Goal: Find specific page/section: Find specific page/section

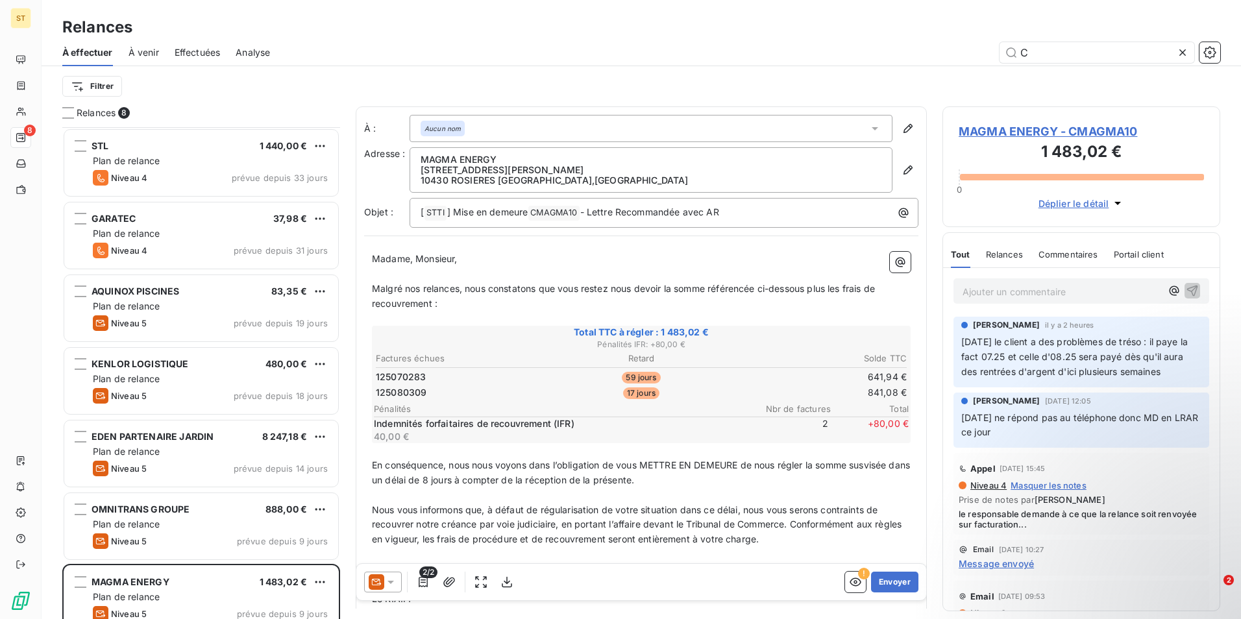
scroll to position [482, 268]
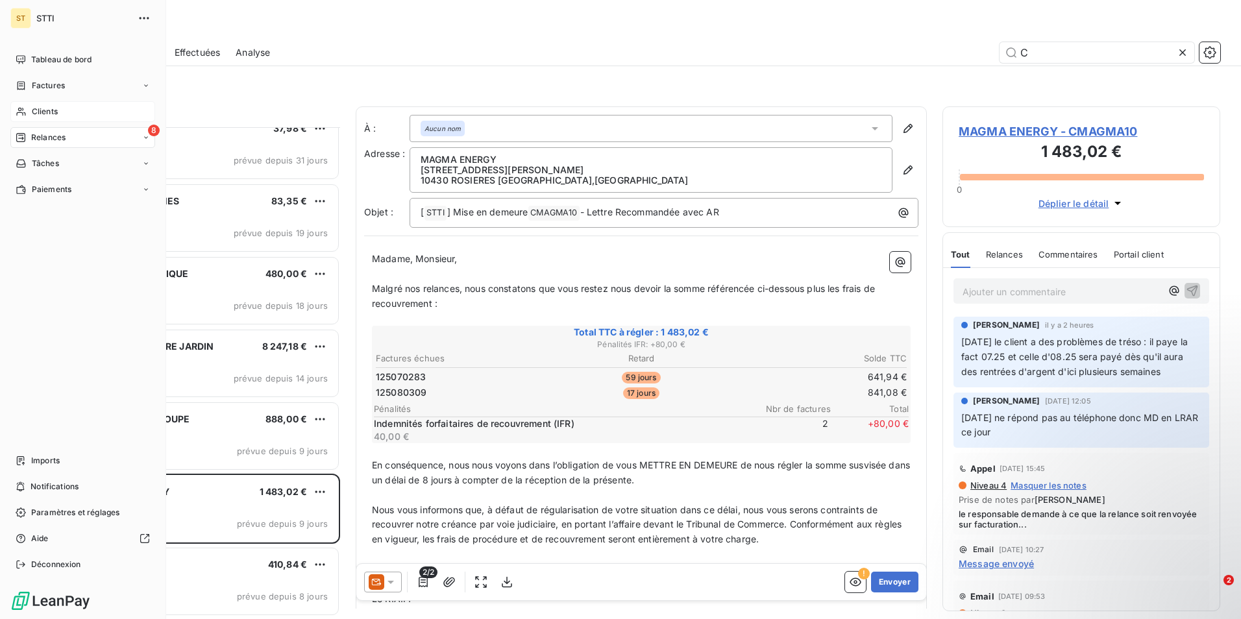
click at [49, 105] on div "Clients" at bounding box center [82, 111] width 145 height 21
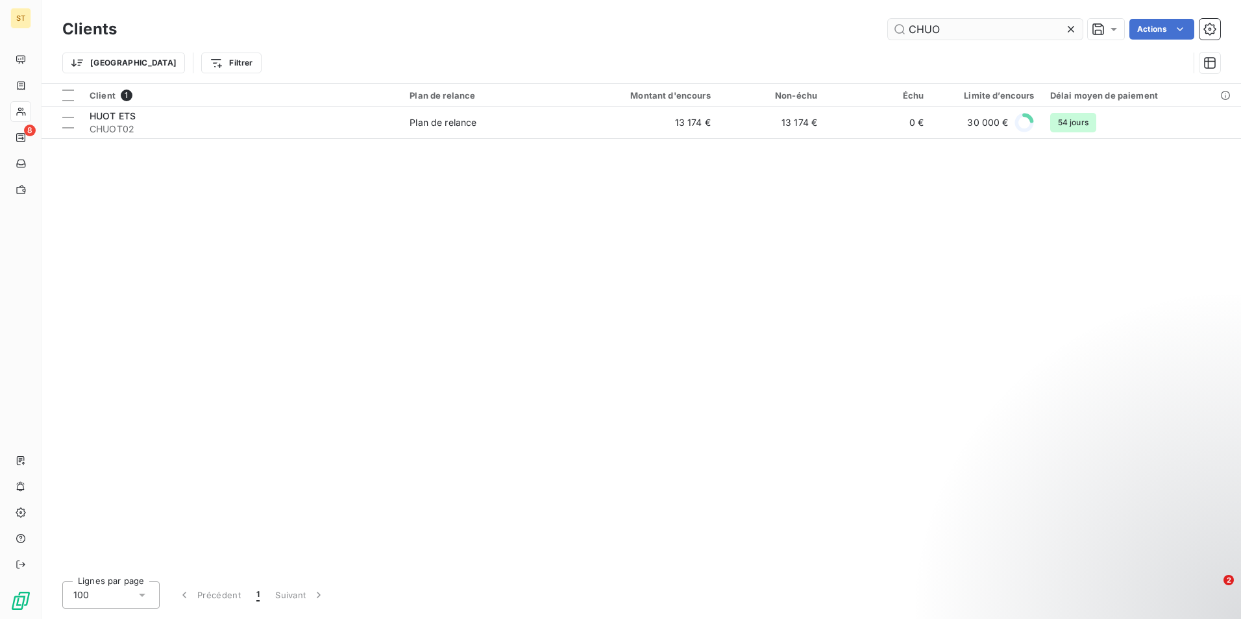
click at [962, 23] on input "CHUO" at bounding box center [985, 29] width 195 height 21
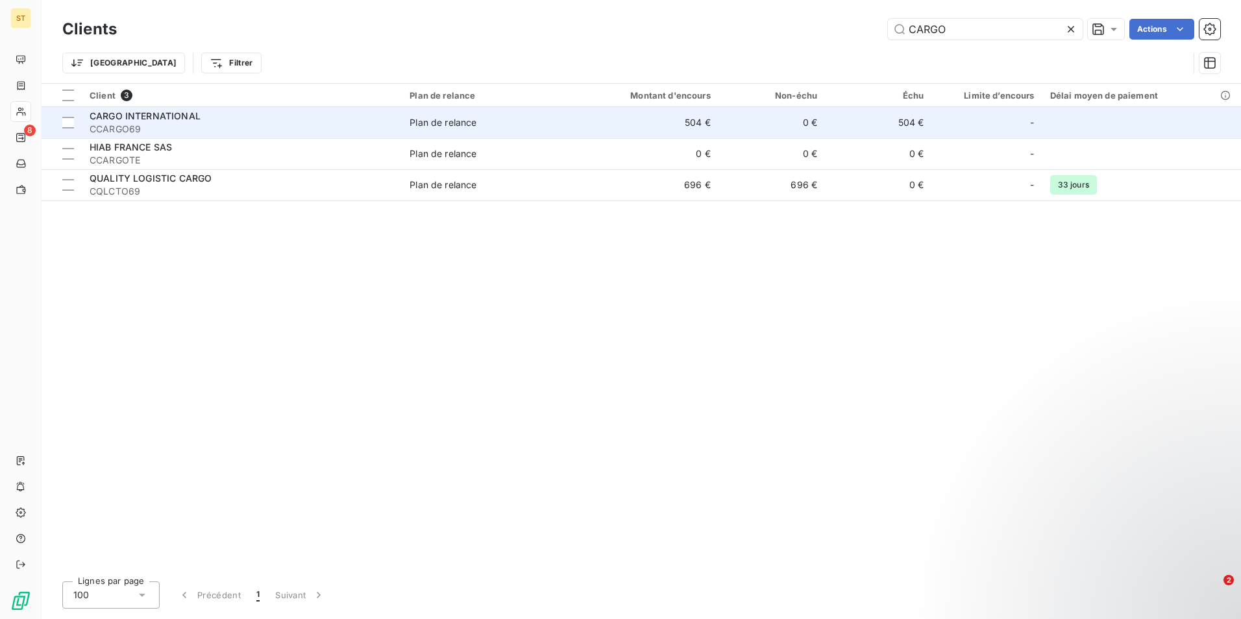
type input "CARGO"
click at [142, 126] on span "CCARGO69" at bounding box center [242, 129] width 305 height 13
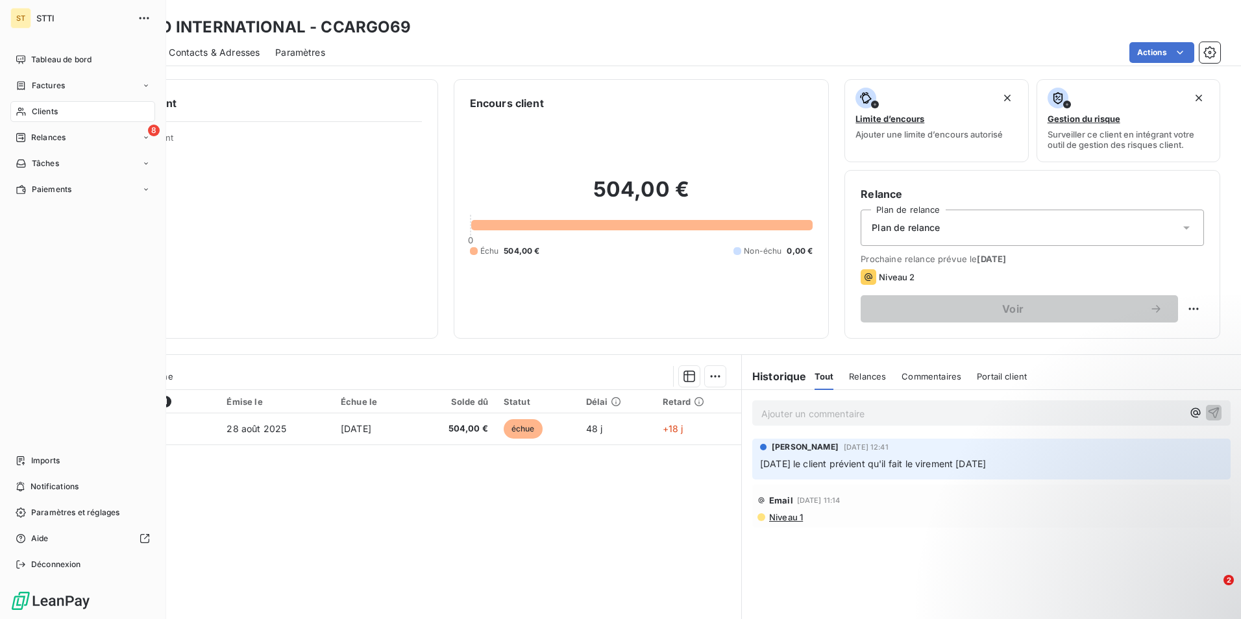
drag, startPoint x: 52, startPoint y: 106, endPoint x: 61, endPoint y: 108, distance: 9.2
click at [52, 106] on span "Clients" at bounding box center [45, 112] width 26 height 12
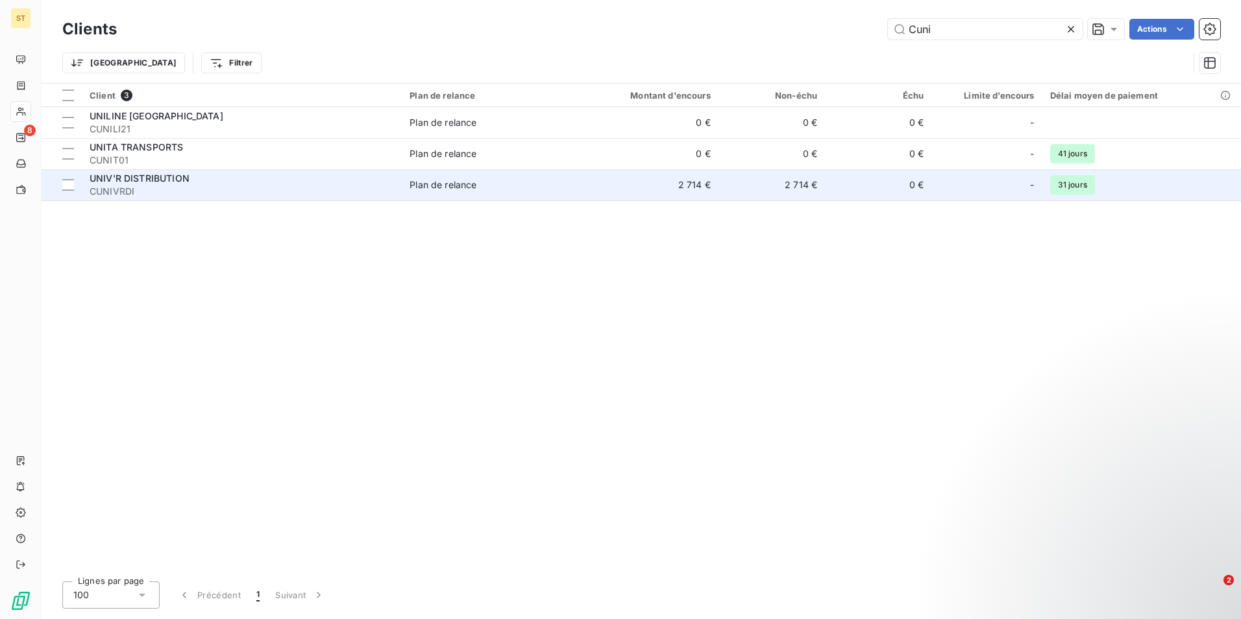
type input "Cuni"
click at [171, 173] on span "UNIV'R DISTRIBUTION" at bounding box center [140, 178] width 100 height 11
